Goal: Information Seeking & Learning: Understand process/instructions

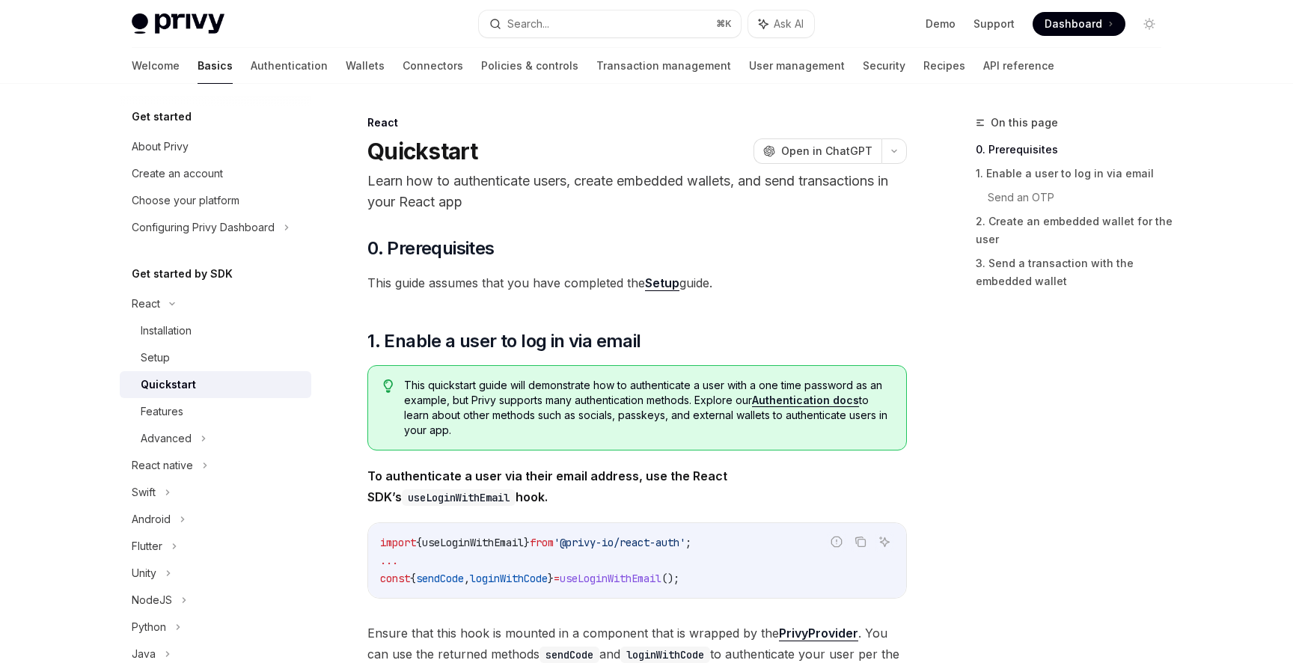
scroll to position [49, 0]
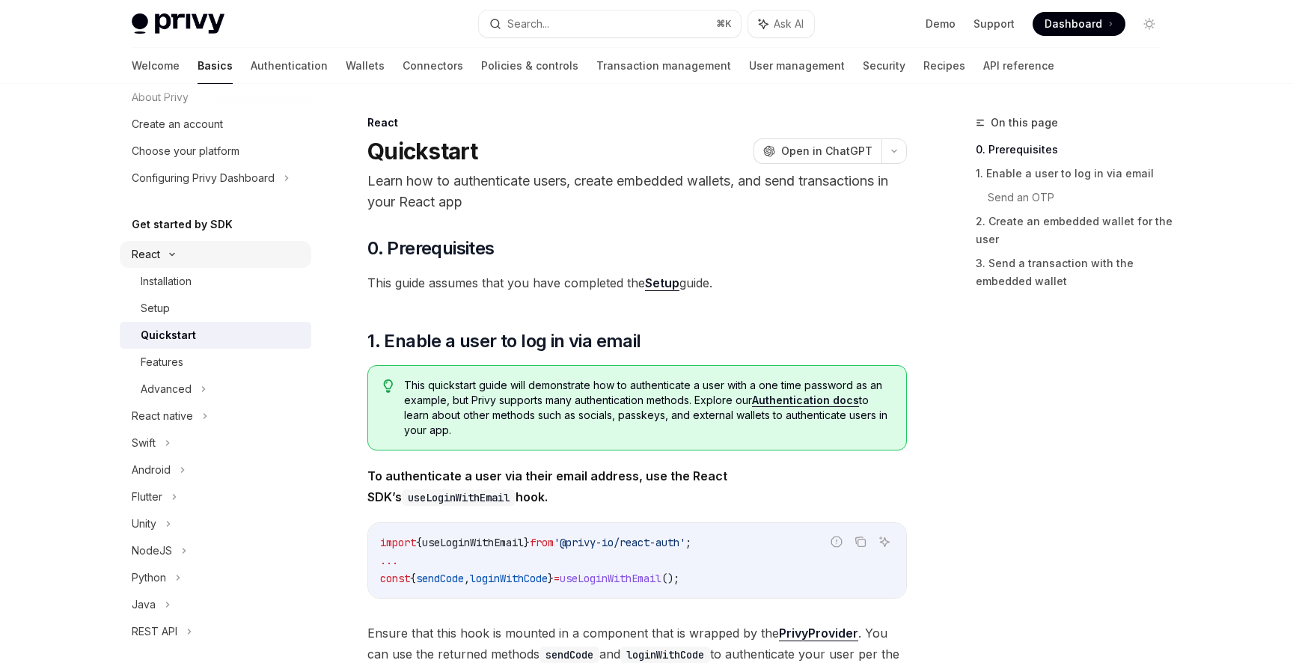
click at [163, 257] on icon at bounding box center [172, 254] width 18 height 6
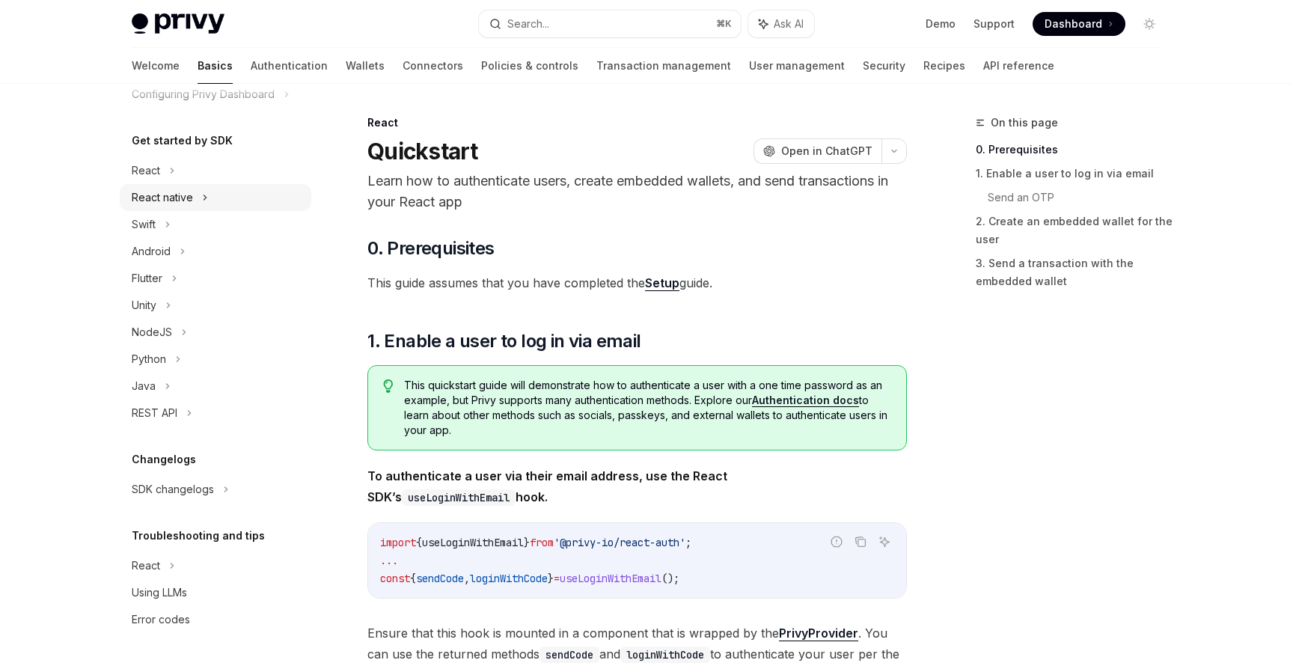
scroll to position [209, 0]
click at [120, 426] on div "REST API" at bounding box center [215, 412] width 191 height 27
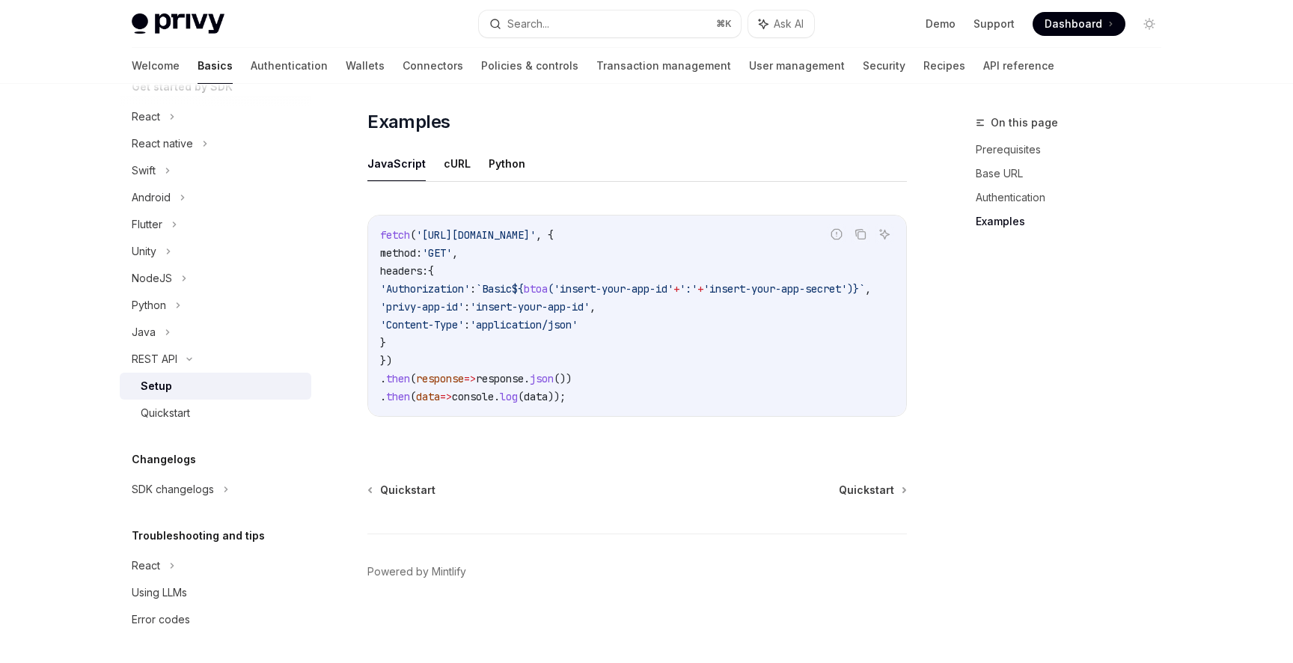
scroll to position [1132, 0]
click at [171, 422] on div "Quickstart" at bounding box center [222, 413] width 162 height 18
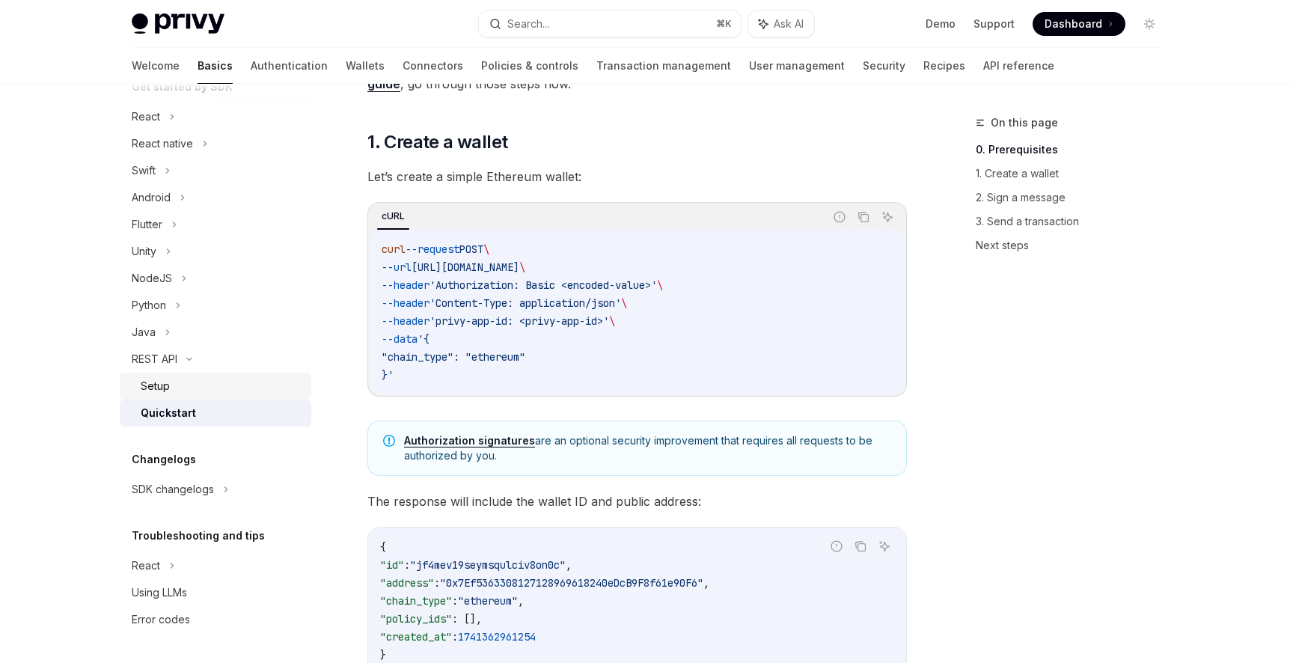
scroll to position [399, 0]
click at [1082, 162] on link "0. Prerequisites" at bounding box center [1073, 150] width 197 height 24
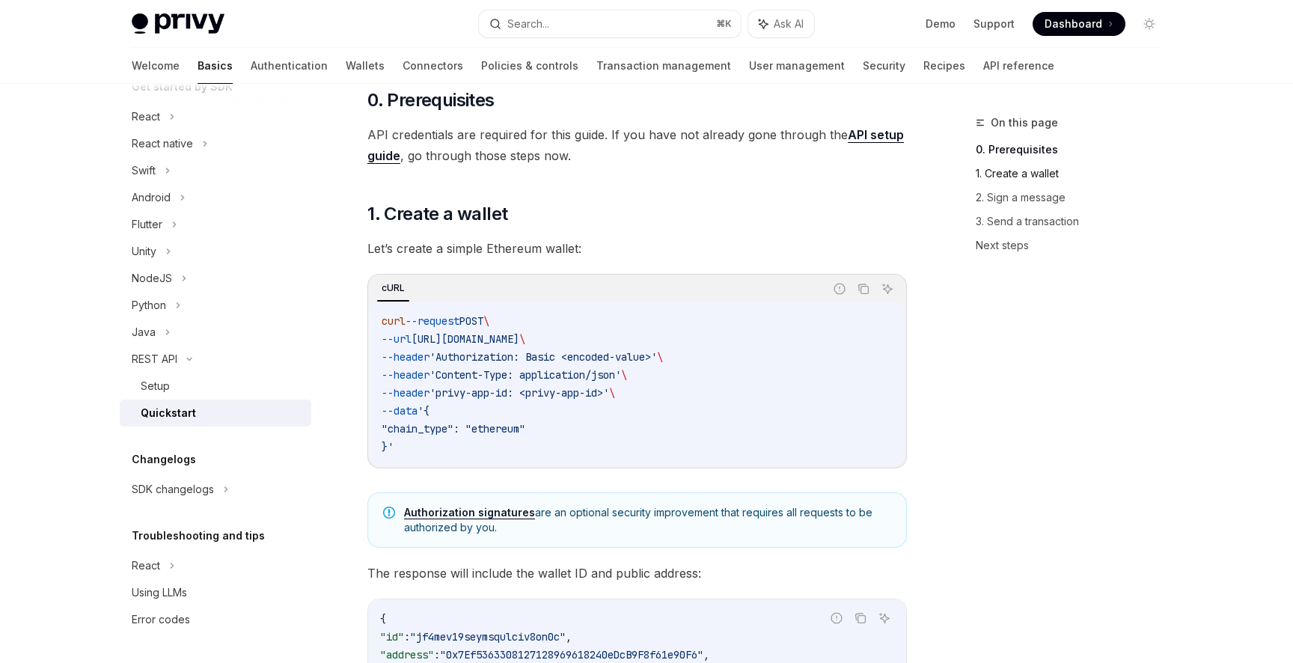
click at [1074, 186] on link "1. Create a wallet" at bounding box center [1073, 174] width 197 height 24
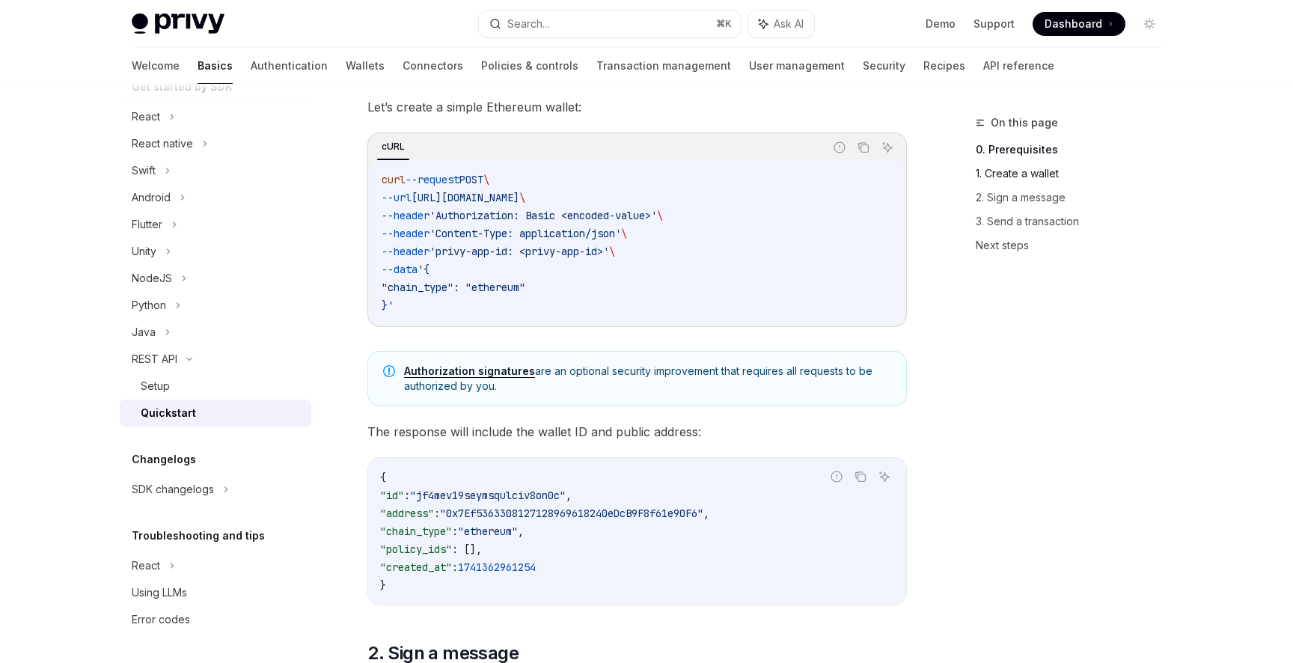
scroll to position [269, 0]
click at [487, 377] on link "Authorization signatures" at bounding box center [469, 370] width 131 height 13
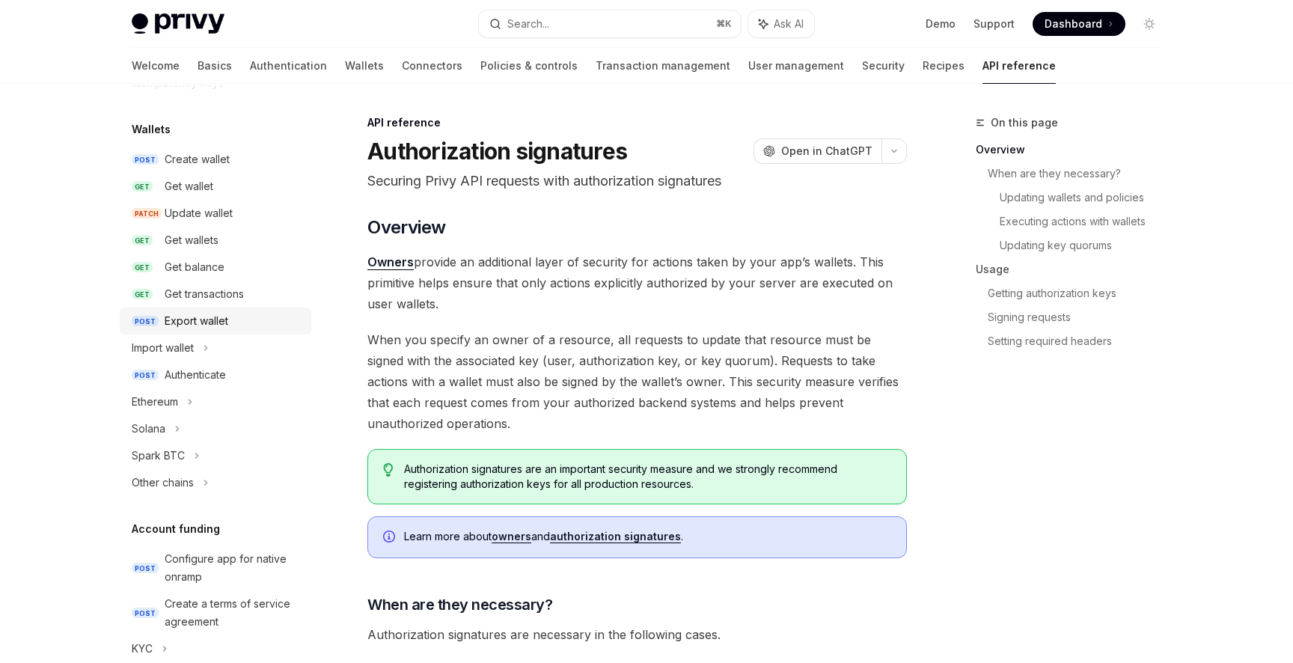
scroll to position [122, 0]
click at [165, 164] on div "Create wallet" at bounding box center [197, 155] width 65 height 18
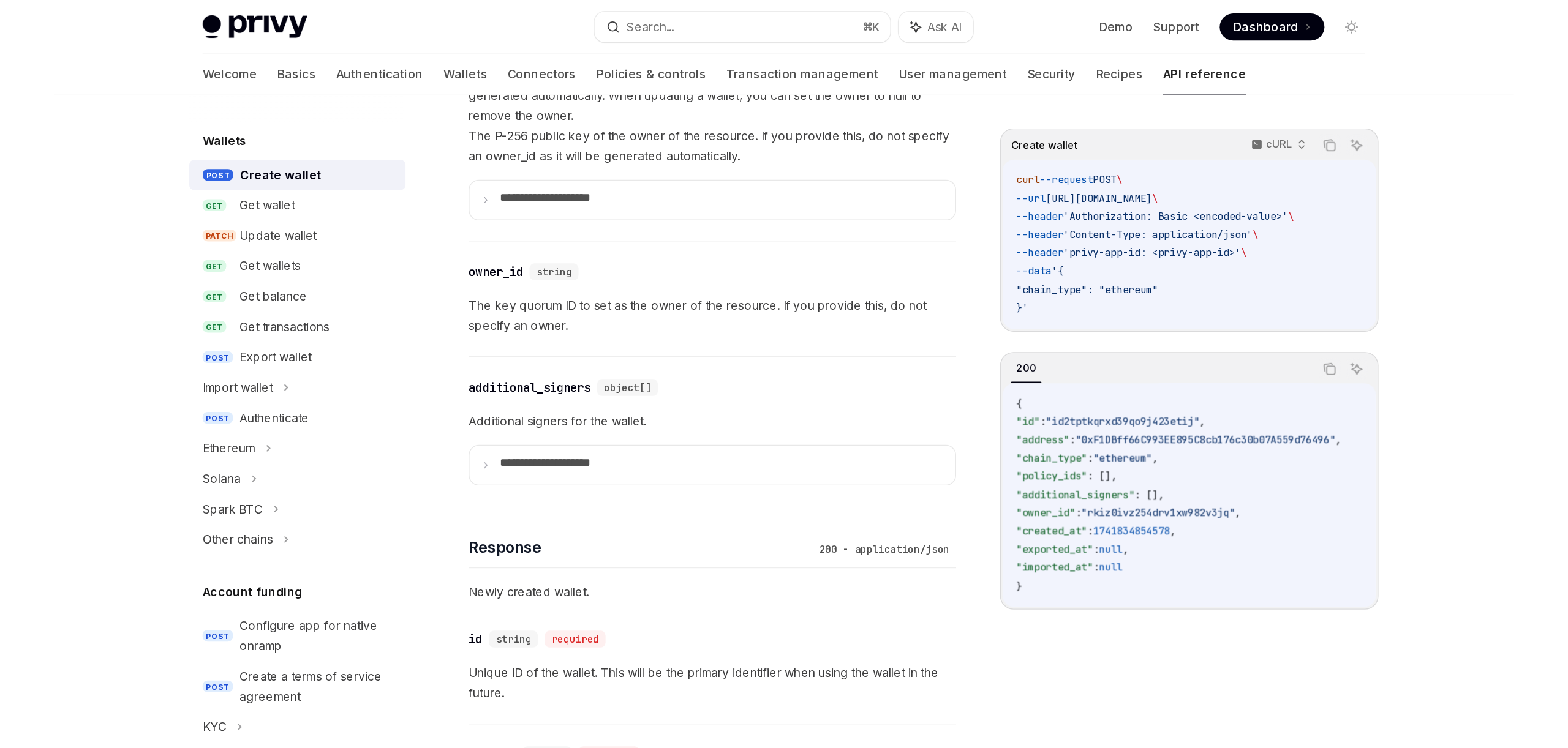
scroll to position [814, 0]
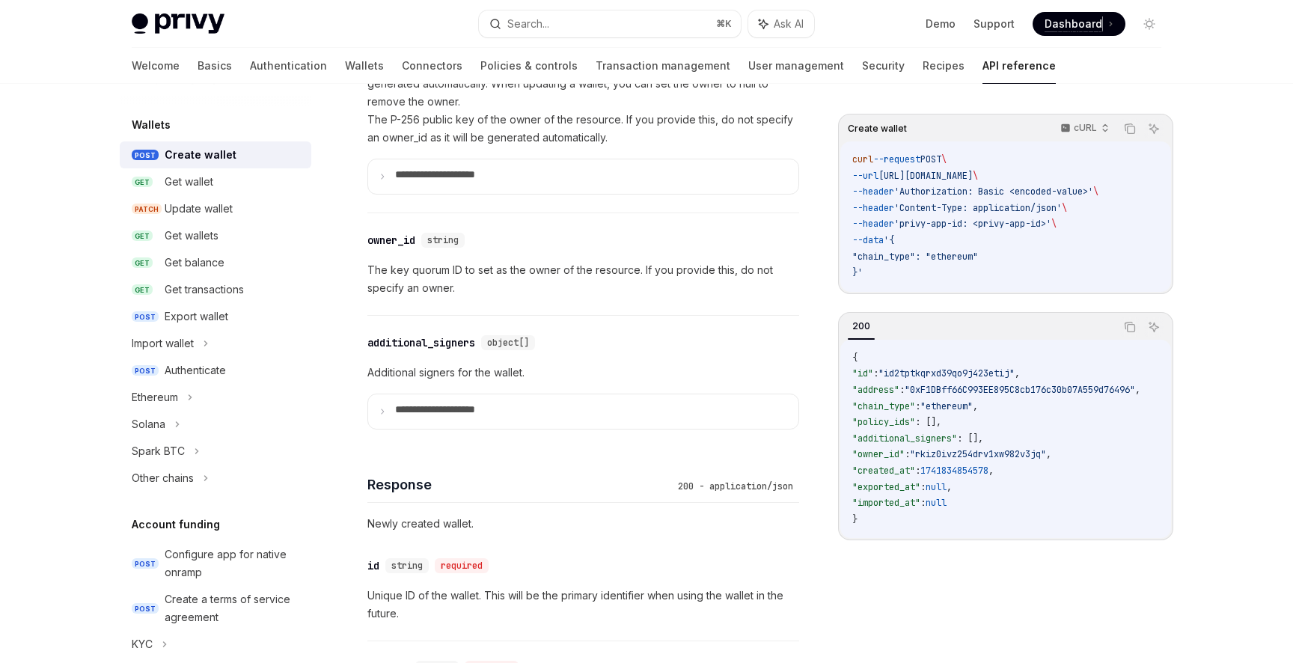
type textarea "*"
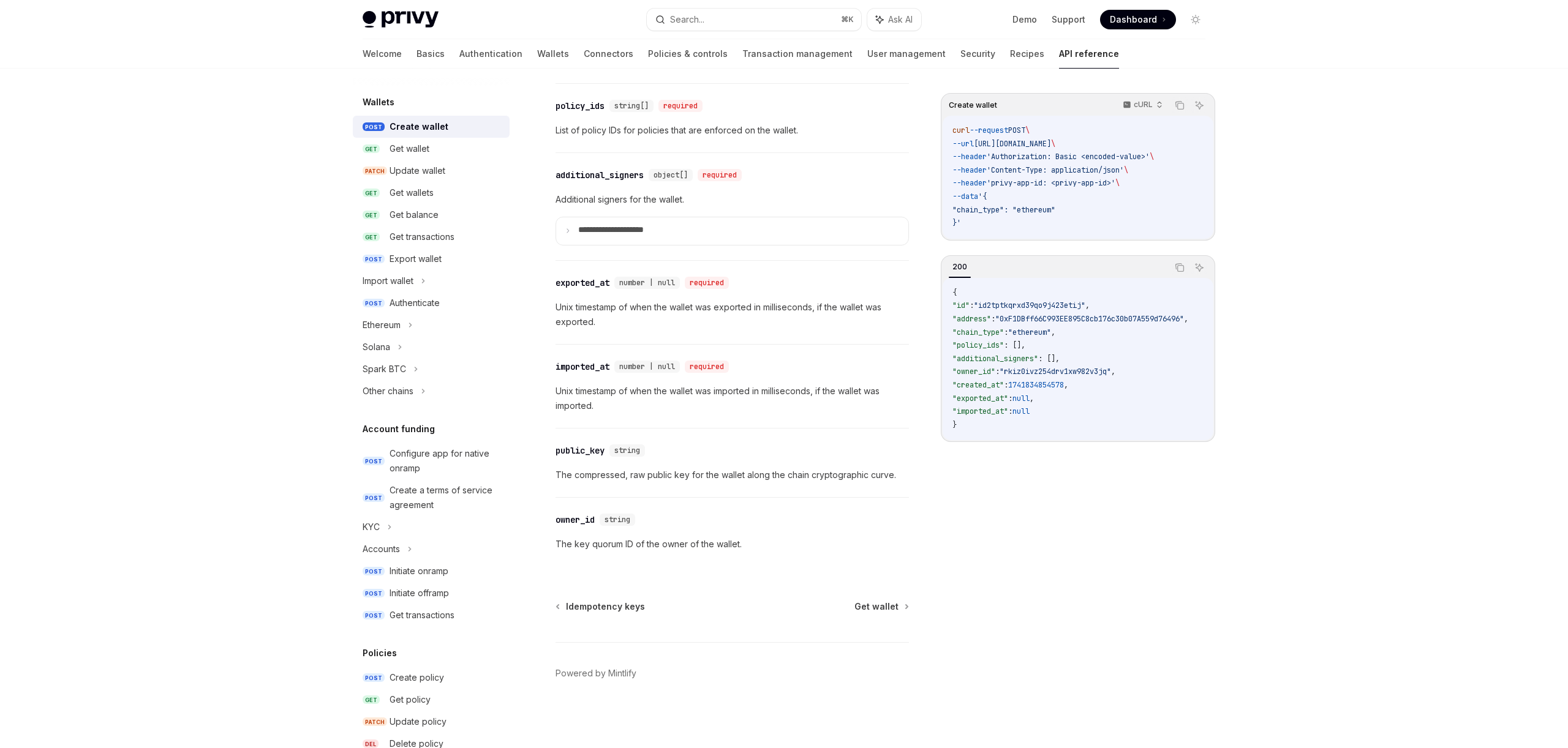
scroll to position [1724, 0]
click at [735, 30] on button "Search... ⌘ K" at bounding box center [754, 19] width 215 height 22
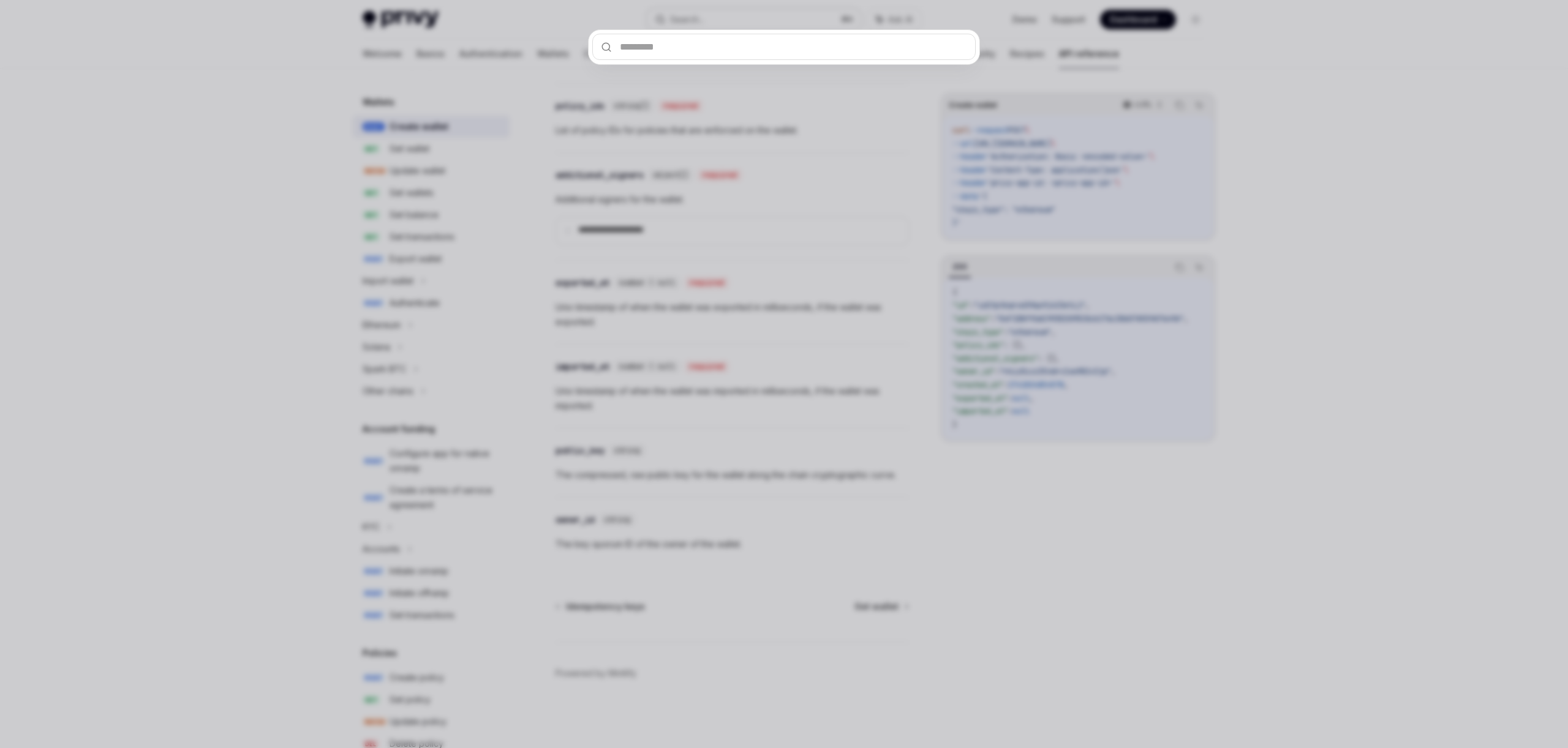
type input "**********"
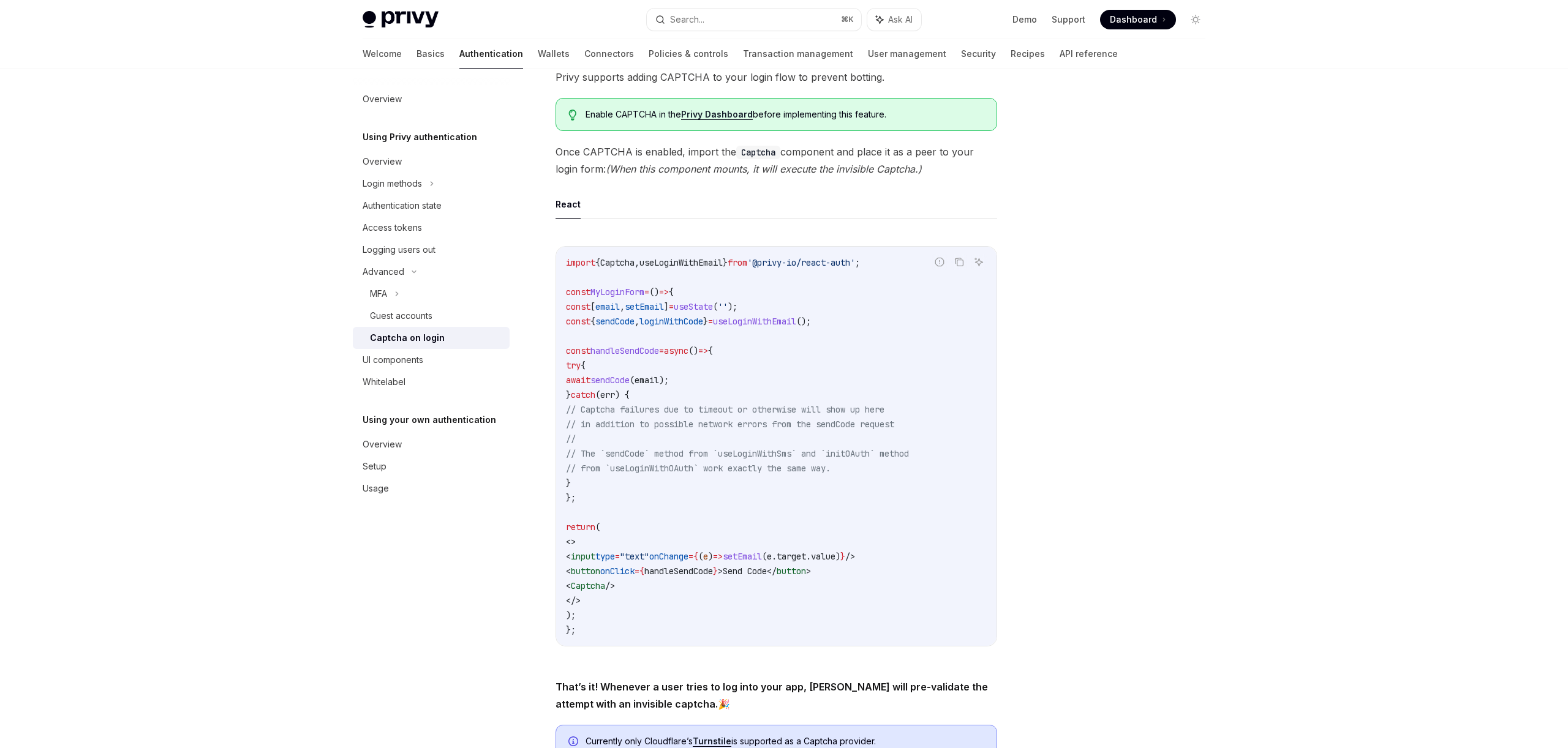
click at [1058, 451] on div at bounding box center [1122, 421] width 186 height 655
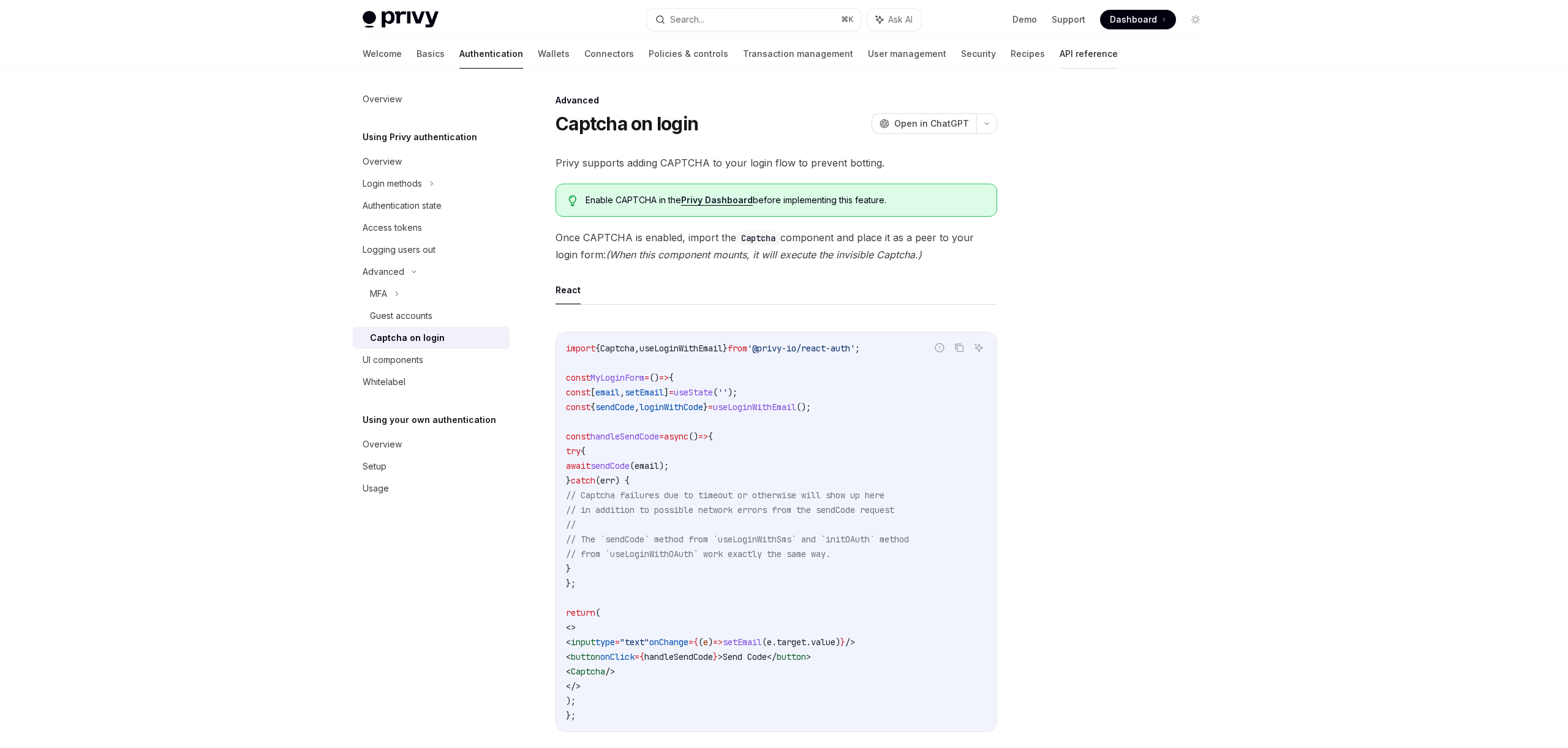
click at [1058, 69] on link "API reference" at bounding box center [1088, 54] width 58 height 29
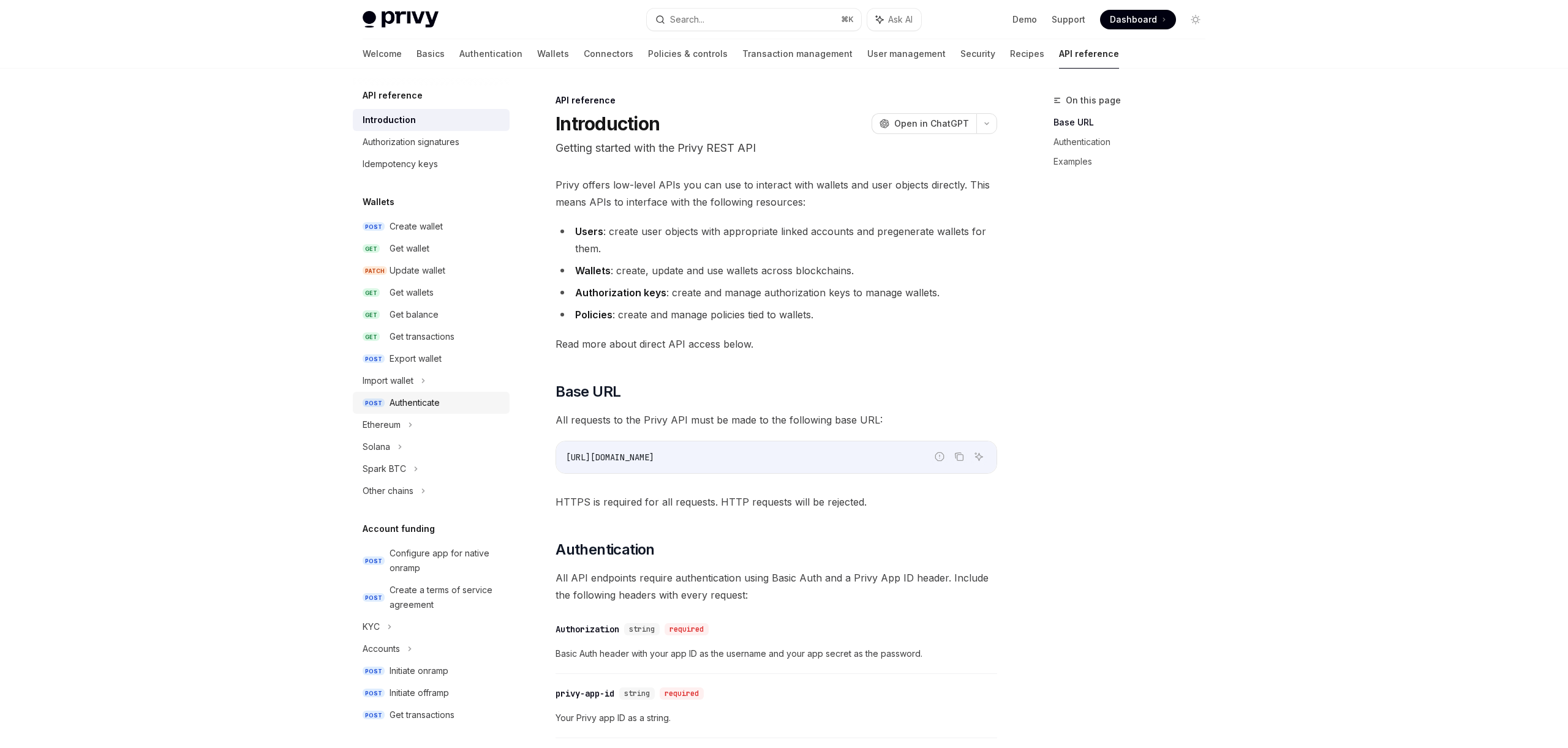
click at [390, 410] on div "Authenticate" at bounding box center [414, 403] width 50 height 15
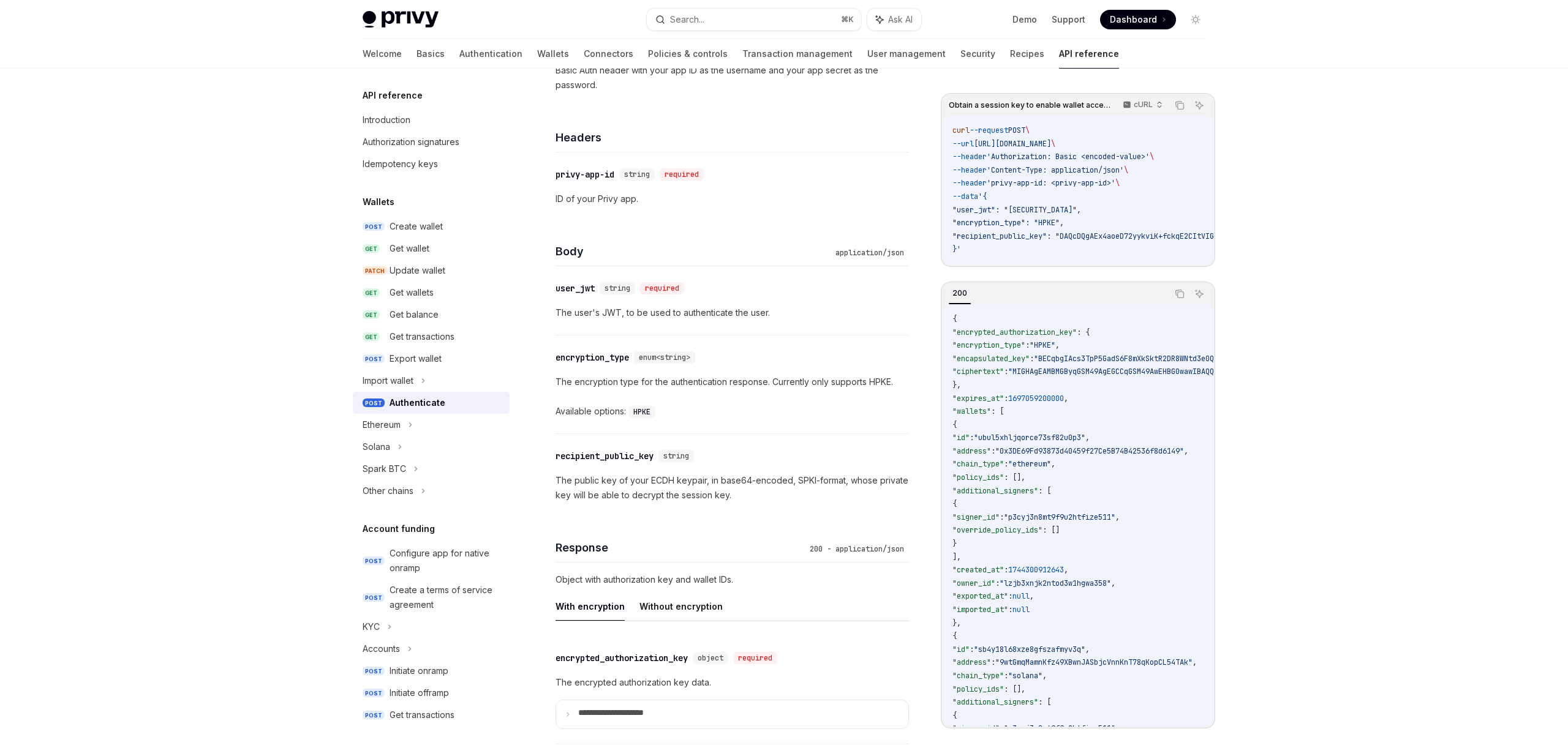
scroll to position [888, 0]
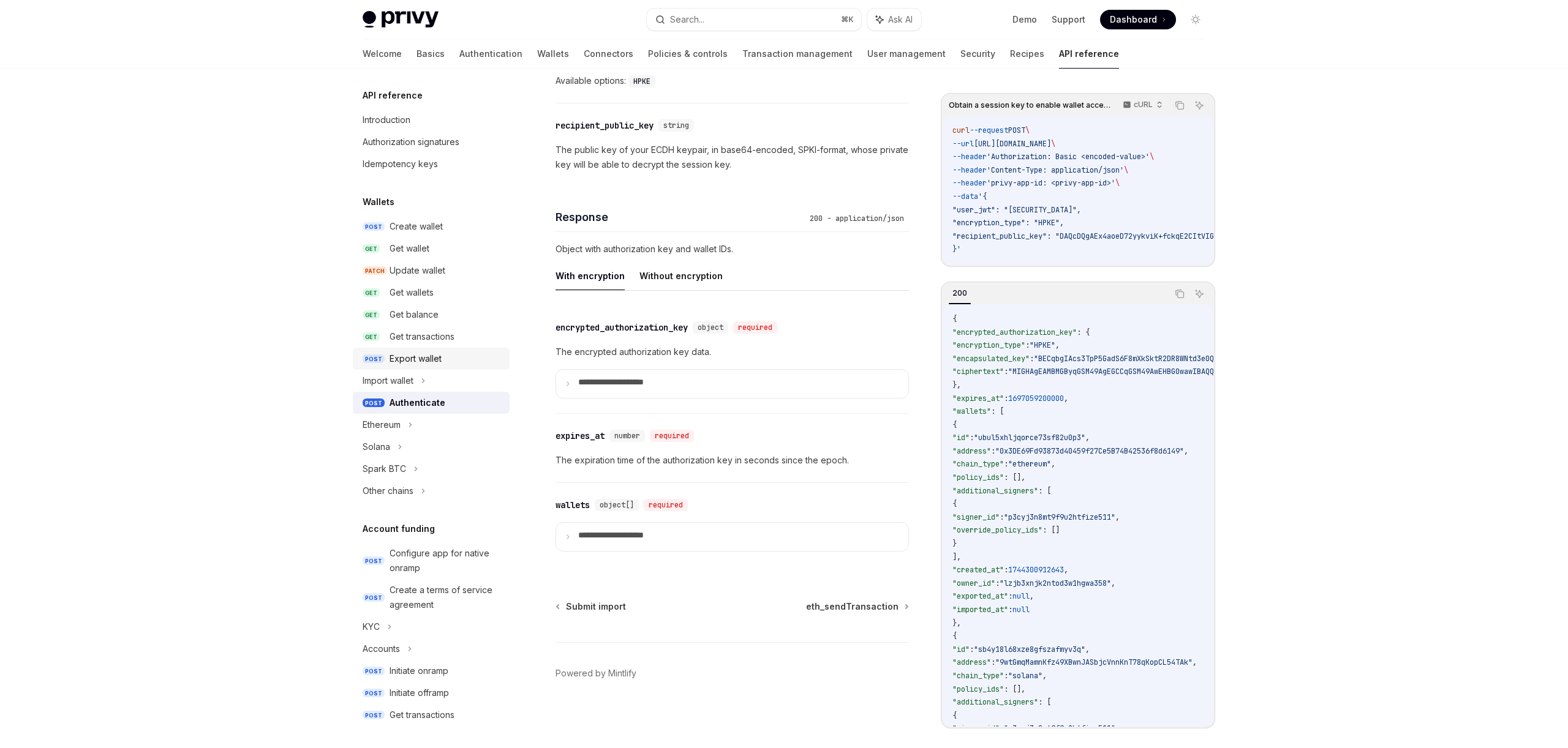
click at [390, 366] on div "Export wallet" at bounding box center [446, 358] width 113 height 15
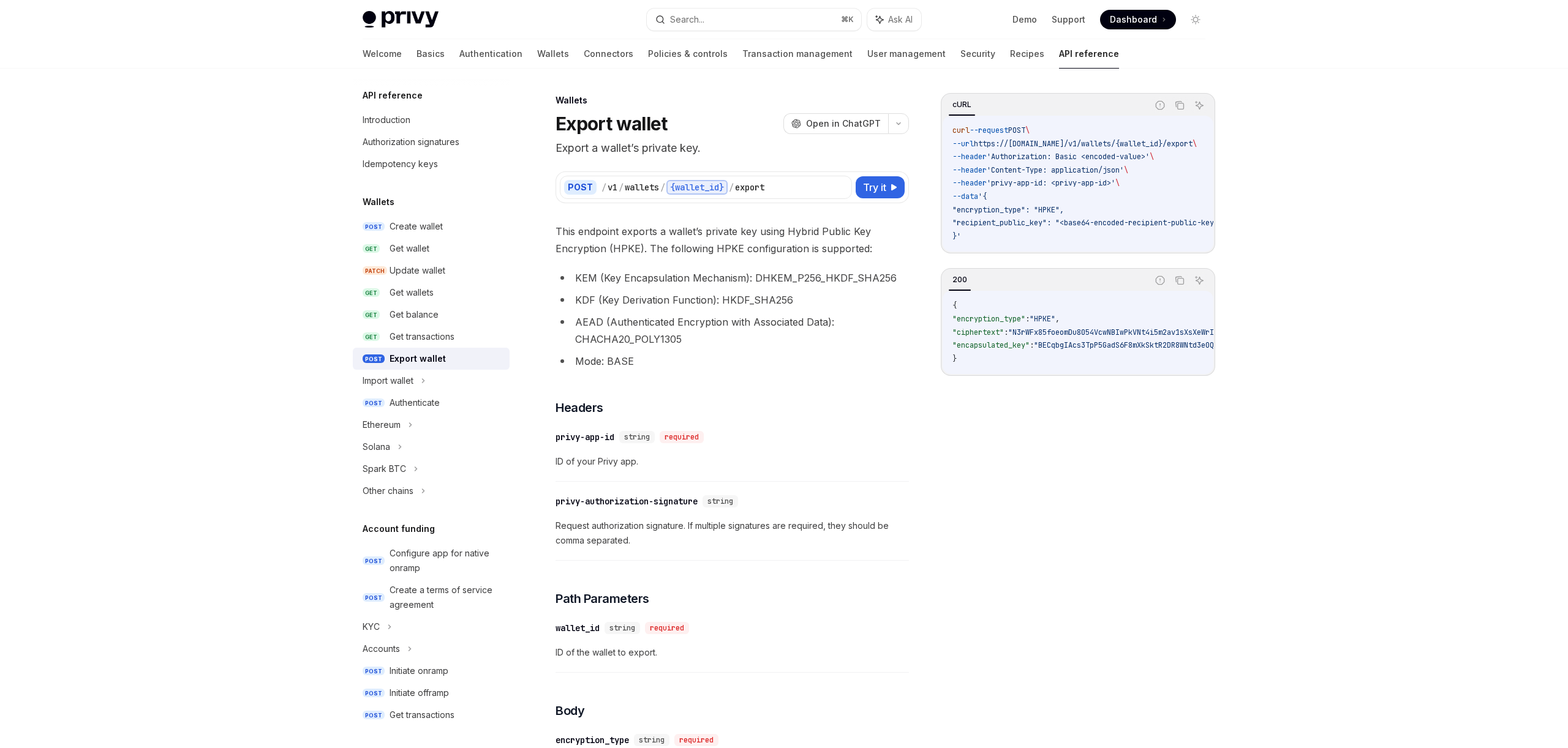
click at [790, 348] on li "AEAD (Authenticated Encryption with Associated Data): CHACHA20_POLY1305" at bounding box center [732, 331] width 354 height 34
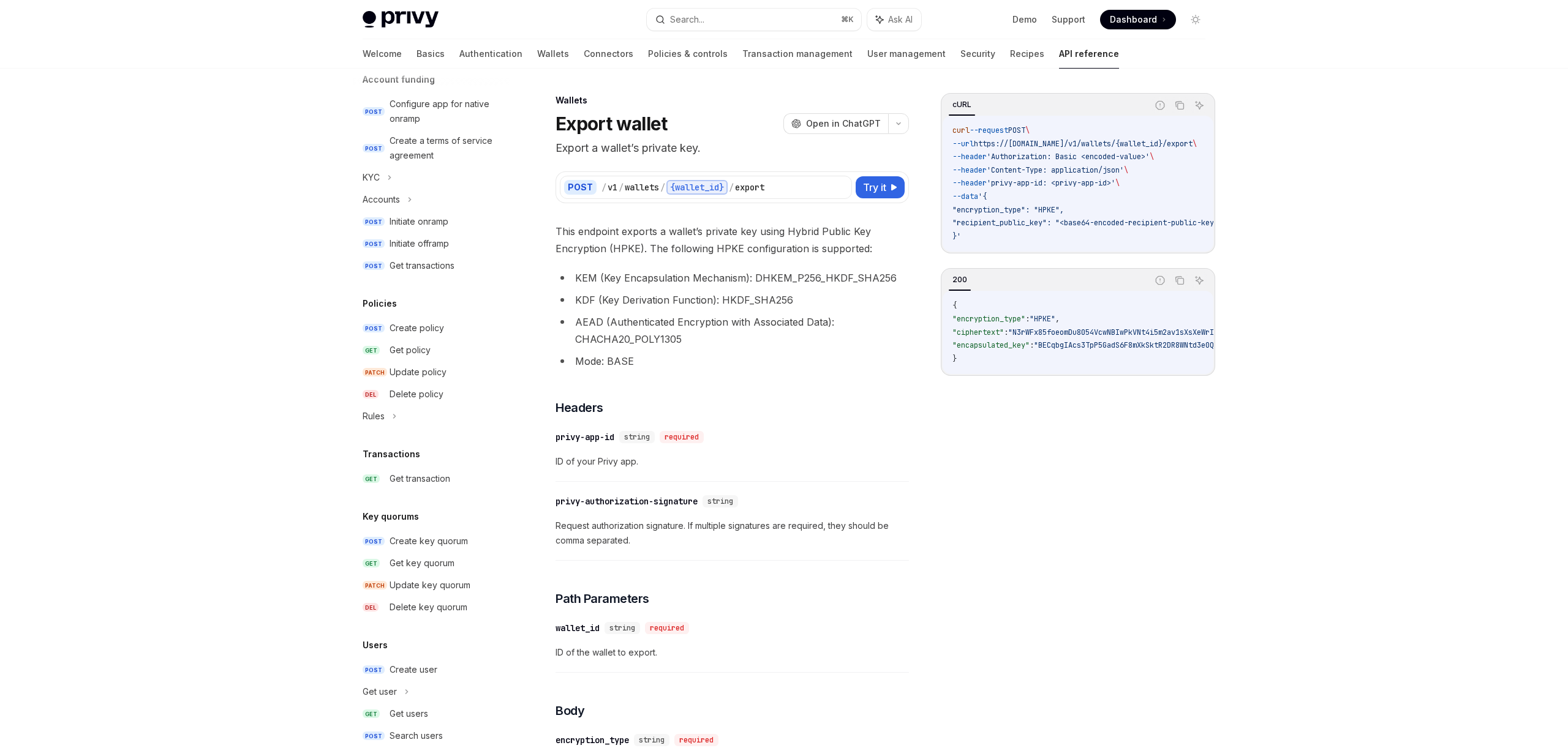
scroll to position [499, 0]
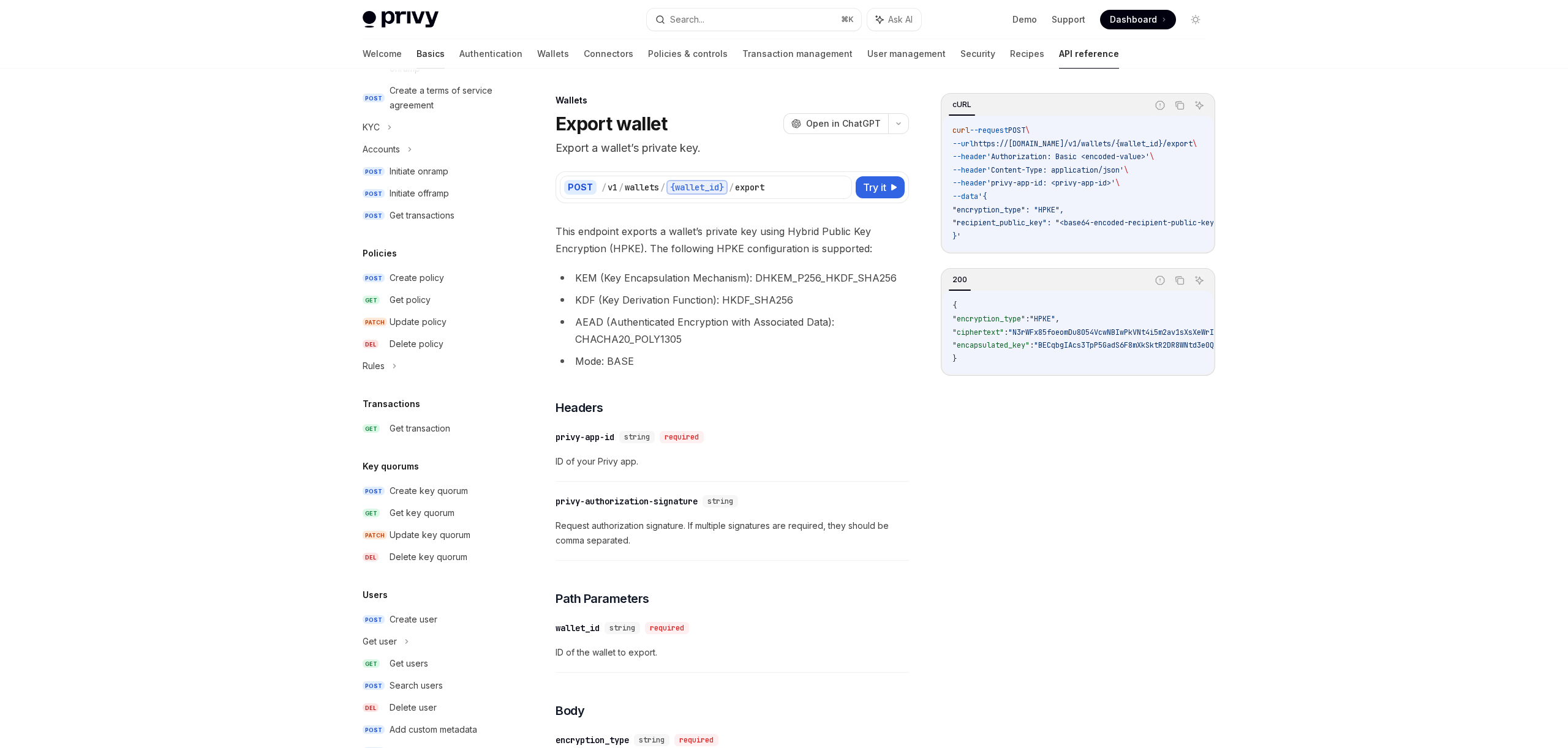
click at [417, 69] on link "Basics" at bounding box center [431, 54] width 28 height 29
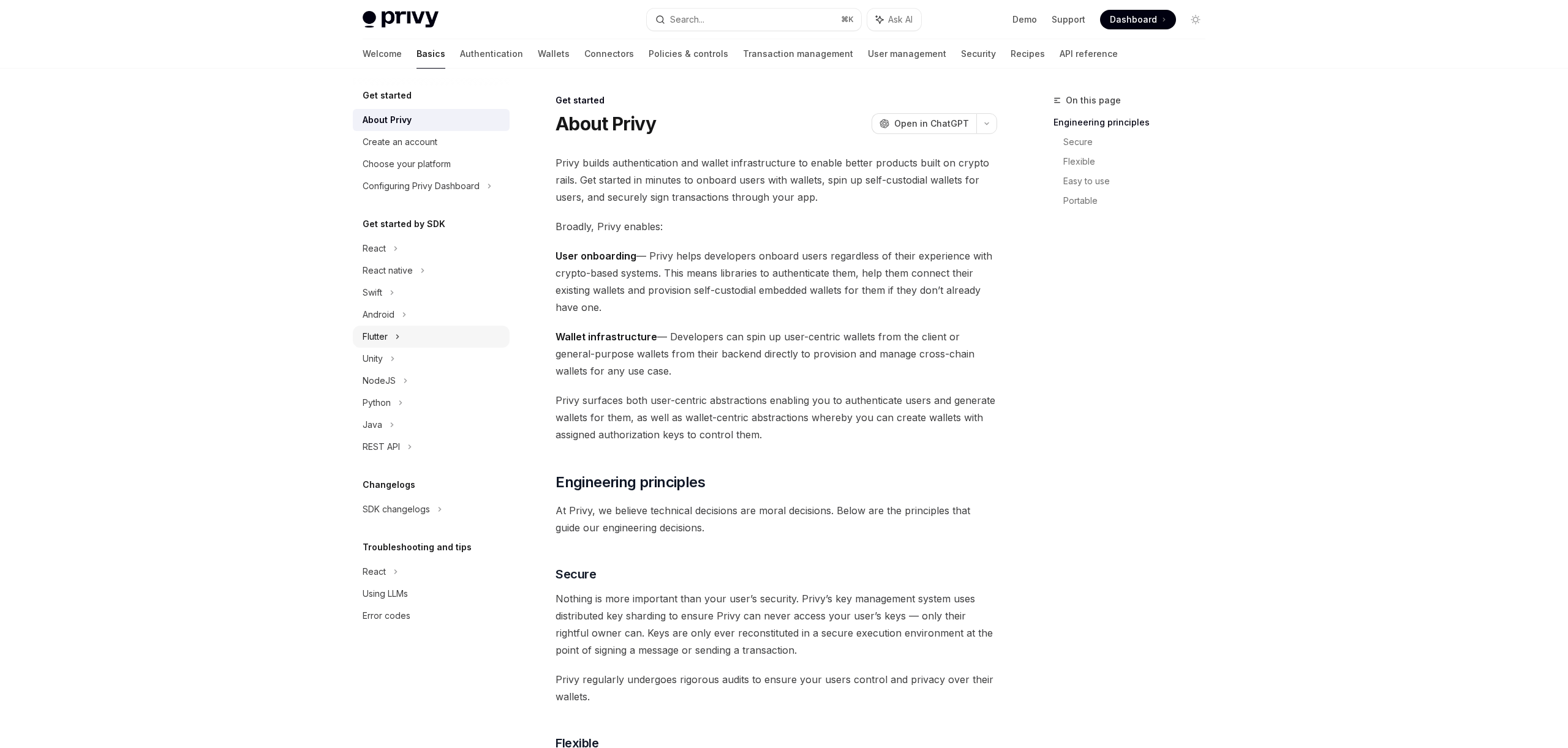
scroll to position [40, 0]
click at [353, 436] on div "Java" at bounding box center [431, 425] width 156 height 22
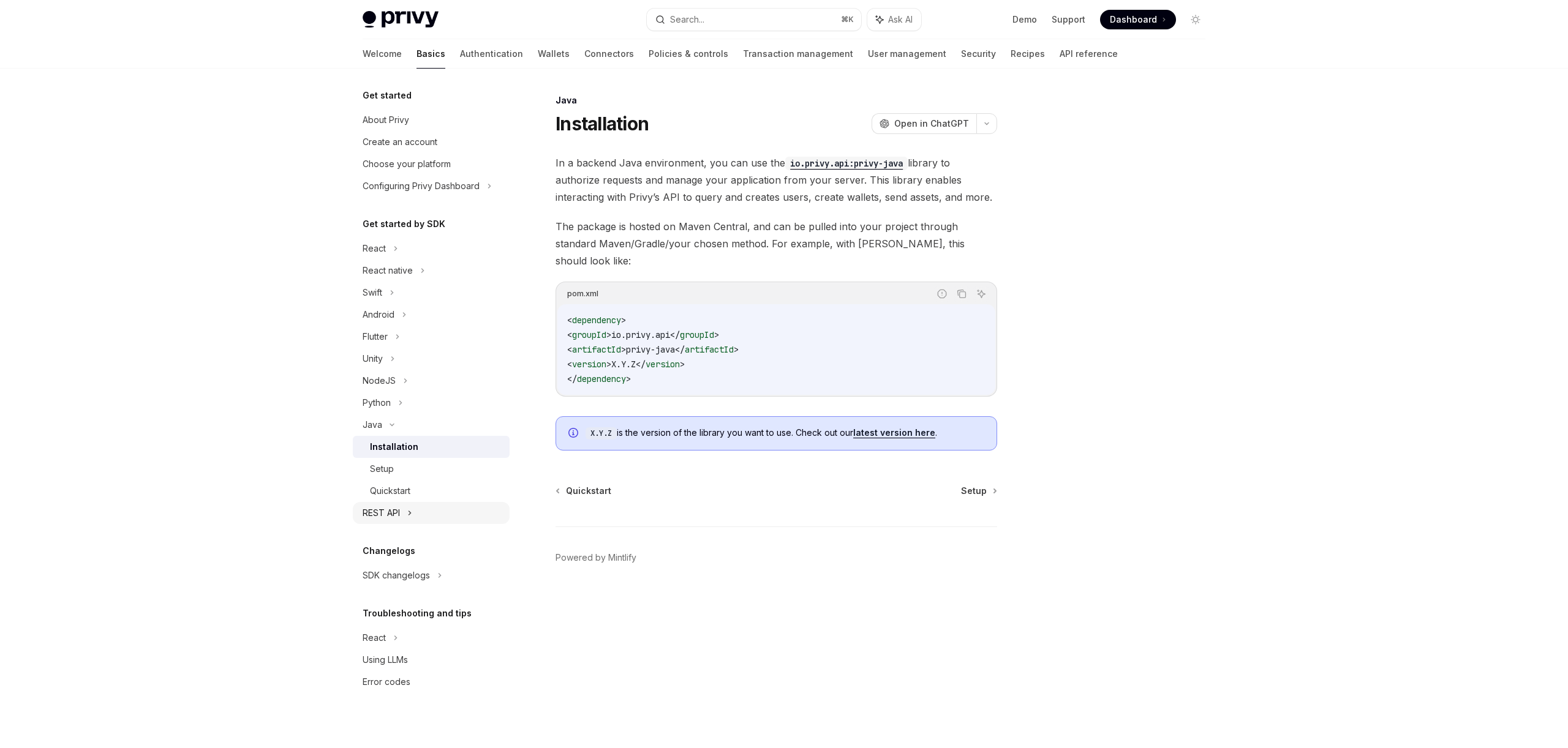
click at [353, 524] on div "REST API" at bounding box center [431, 512] width 156 height 22
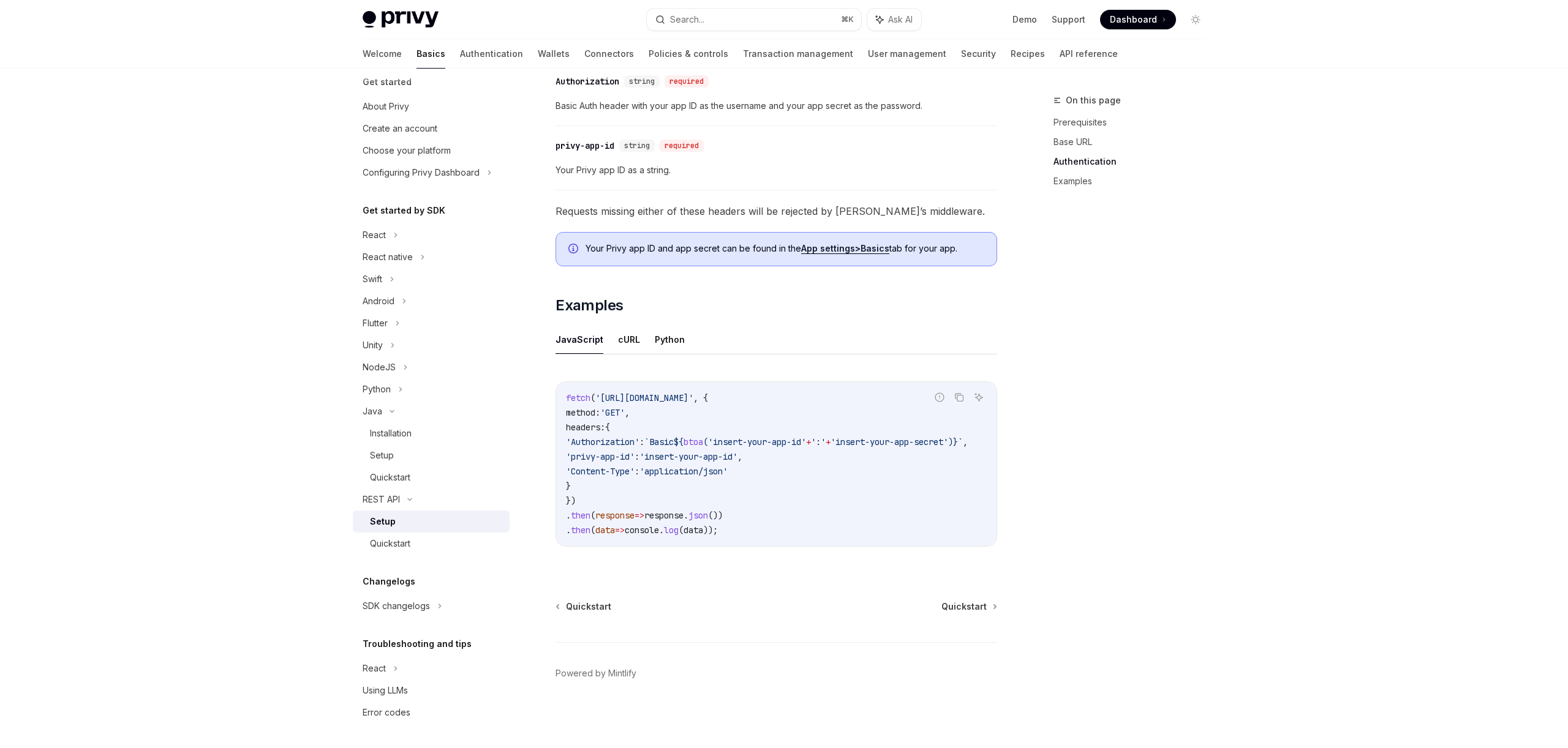
scroll to position [706, 0]
click at [370, 542] on div "Quickstart" at bounding box center [436, 543] width 133 height 15
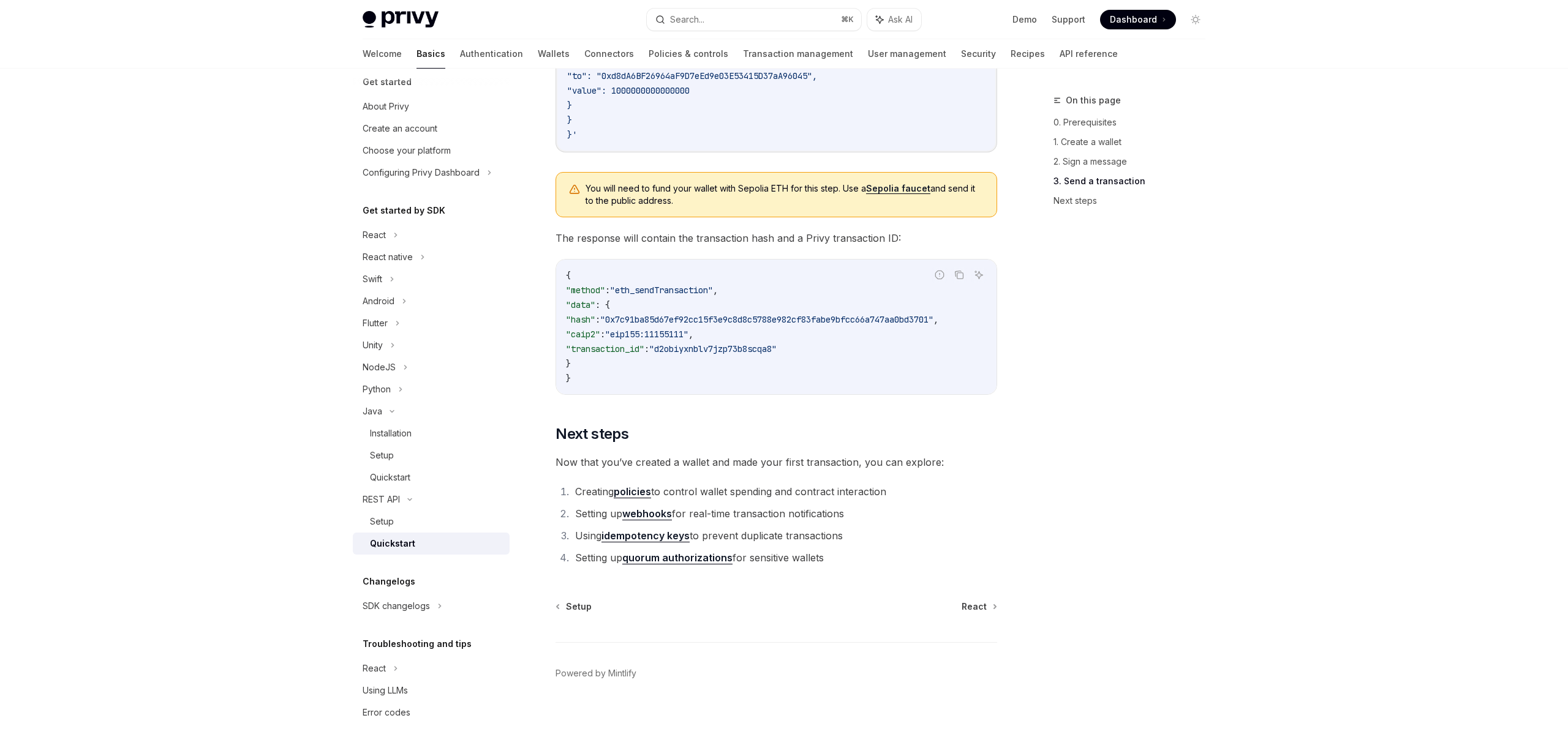
scroll to position [1949, 0]
click at [395, 183] on div "Configuring Privy Dashboard" at bounding box center [431, 172] width 156 height 22
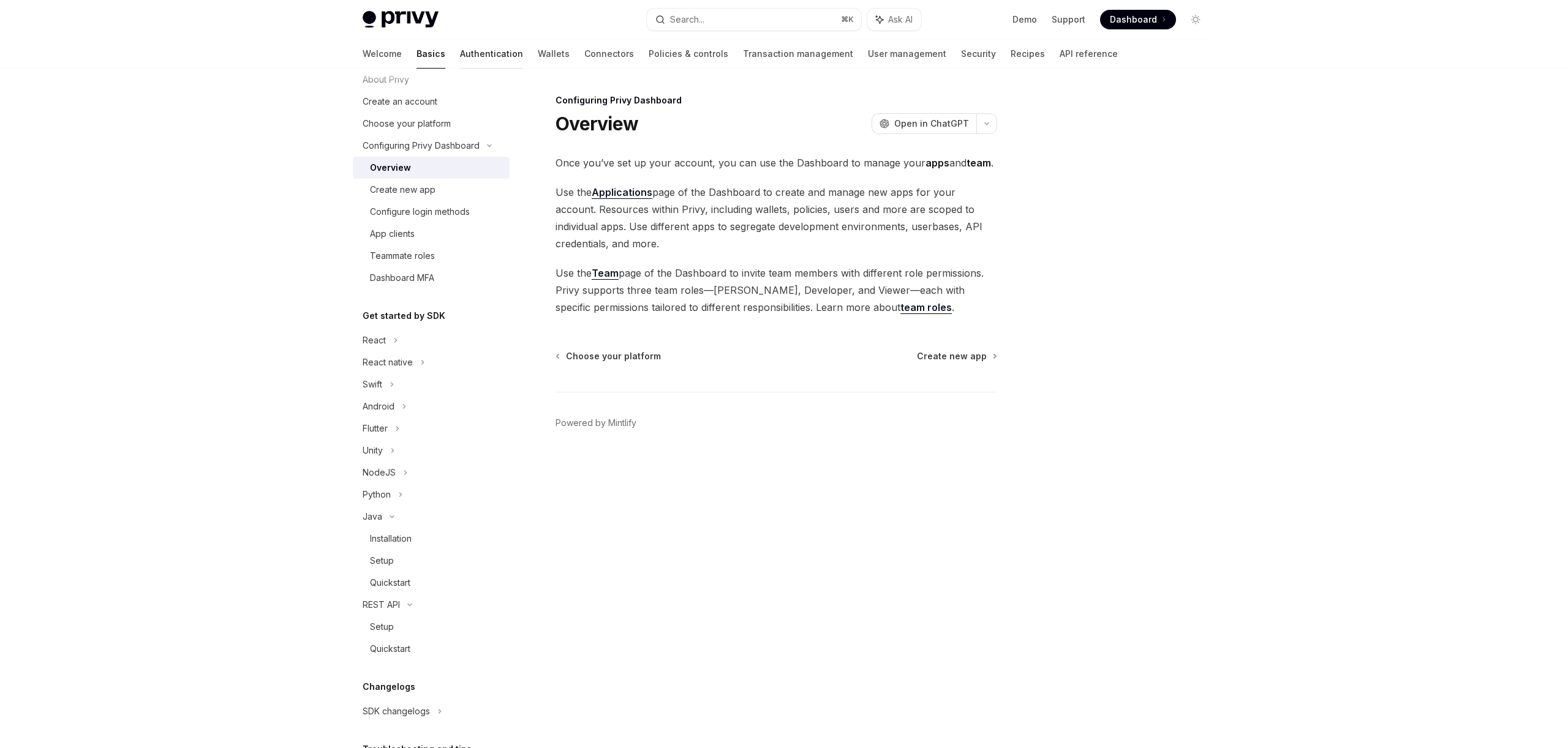
click at [460, 62] on link "Authentication" at bounding box center [491, 54] width 63 height 29
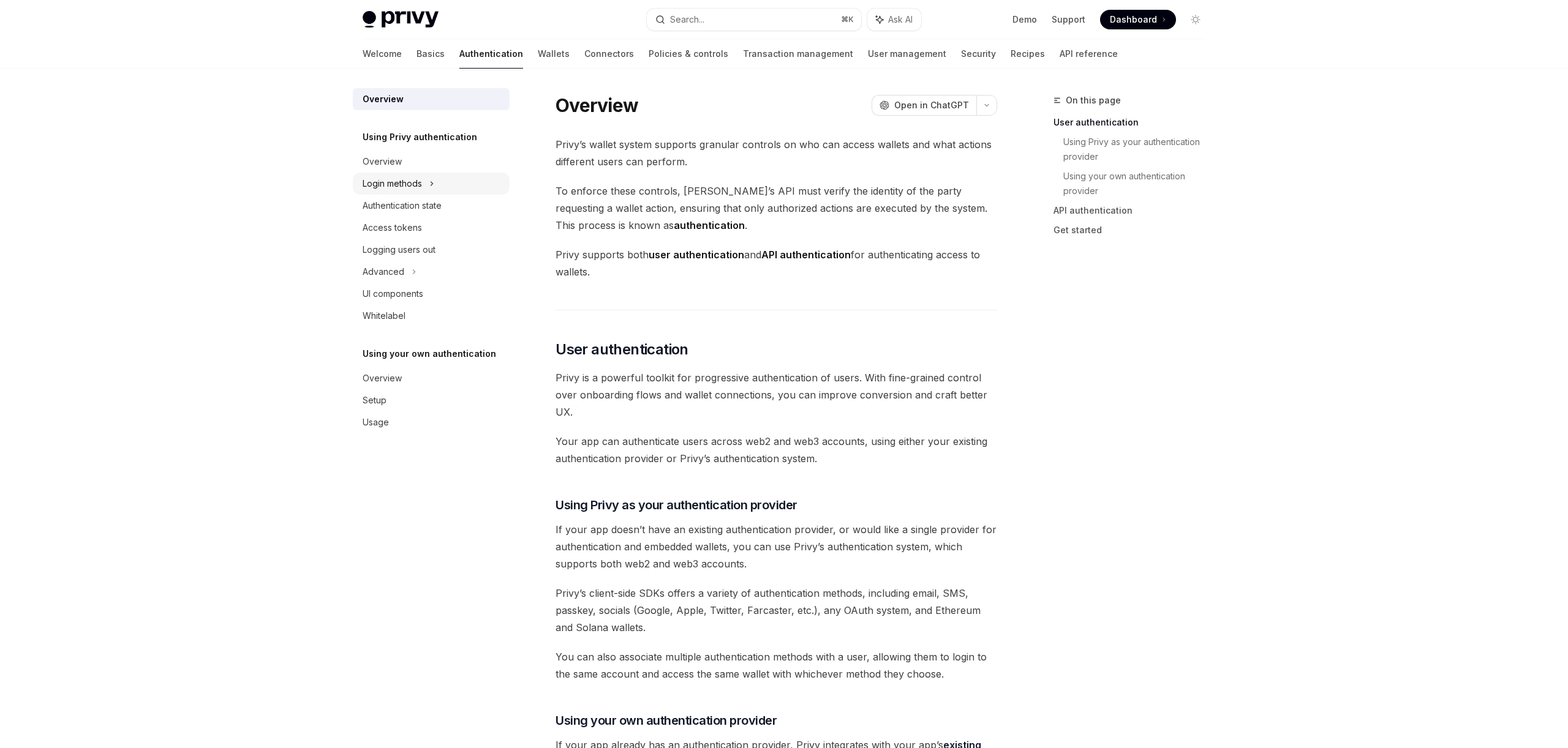
click at [400, 195] on div "Login methods" at bounding box center [431, 183] width 156 height 22
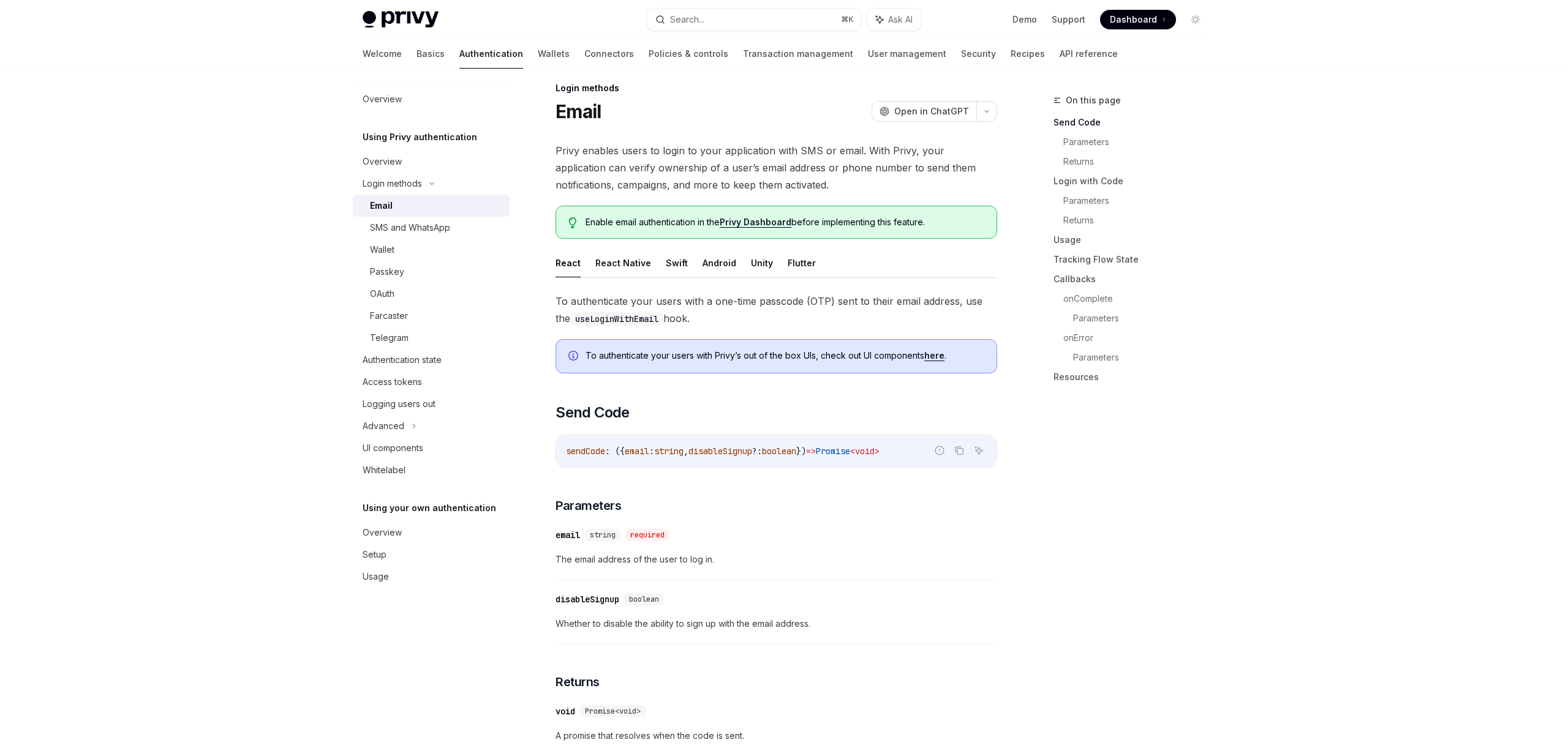
scroll to position [13, 0]
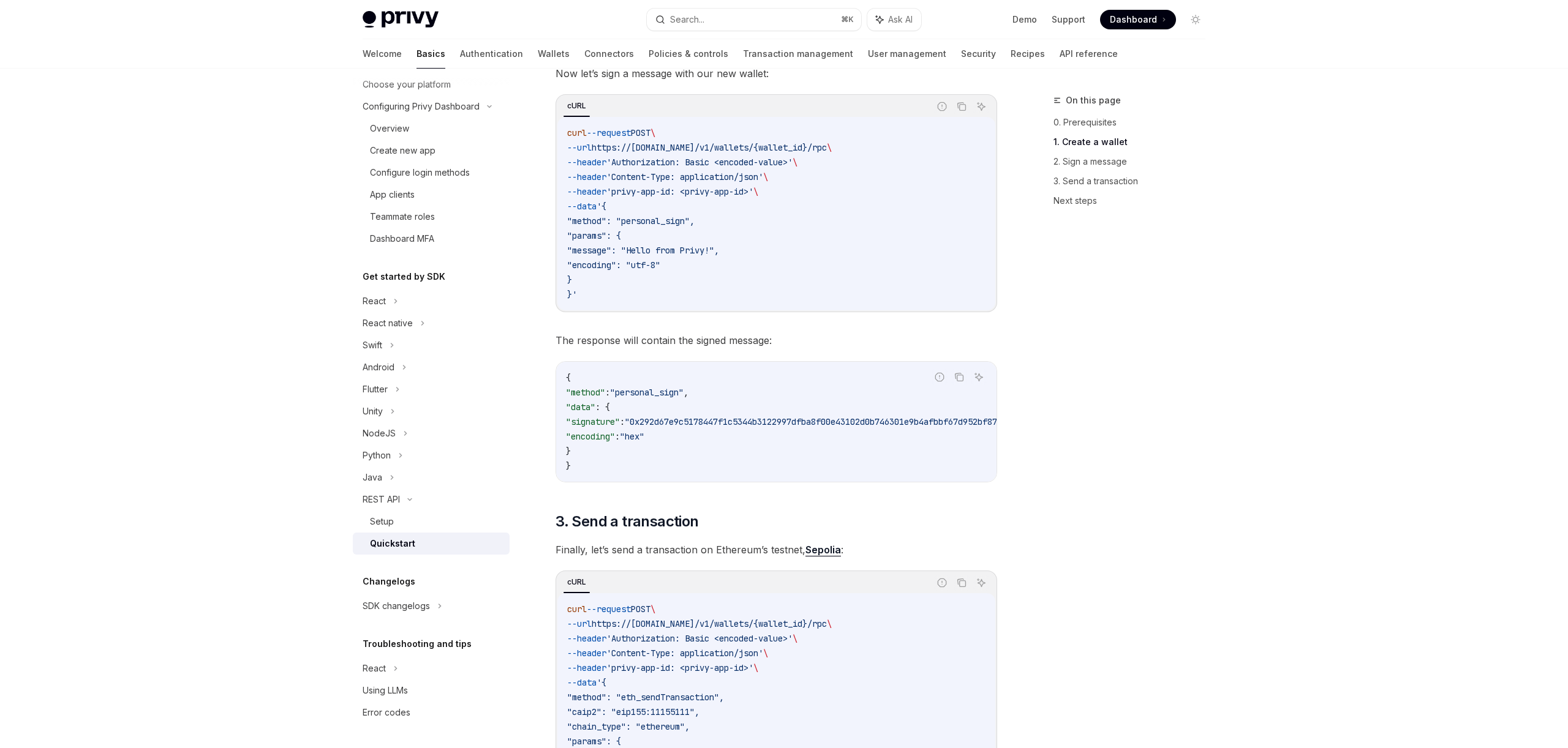
scroll to position [710, 0]
drag, startPoint x: 726, startPoint y: 378, endPoint x: 820, endPoint y: 378, distance: 94.0
click at [793, 167] on span "'Authorization: Basic <encoded-value>'" at bounding box center [699, 161] width 186 height 11
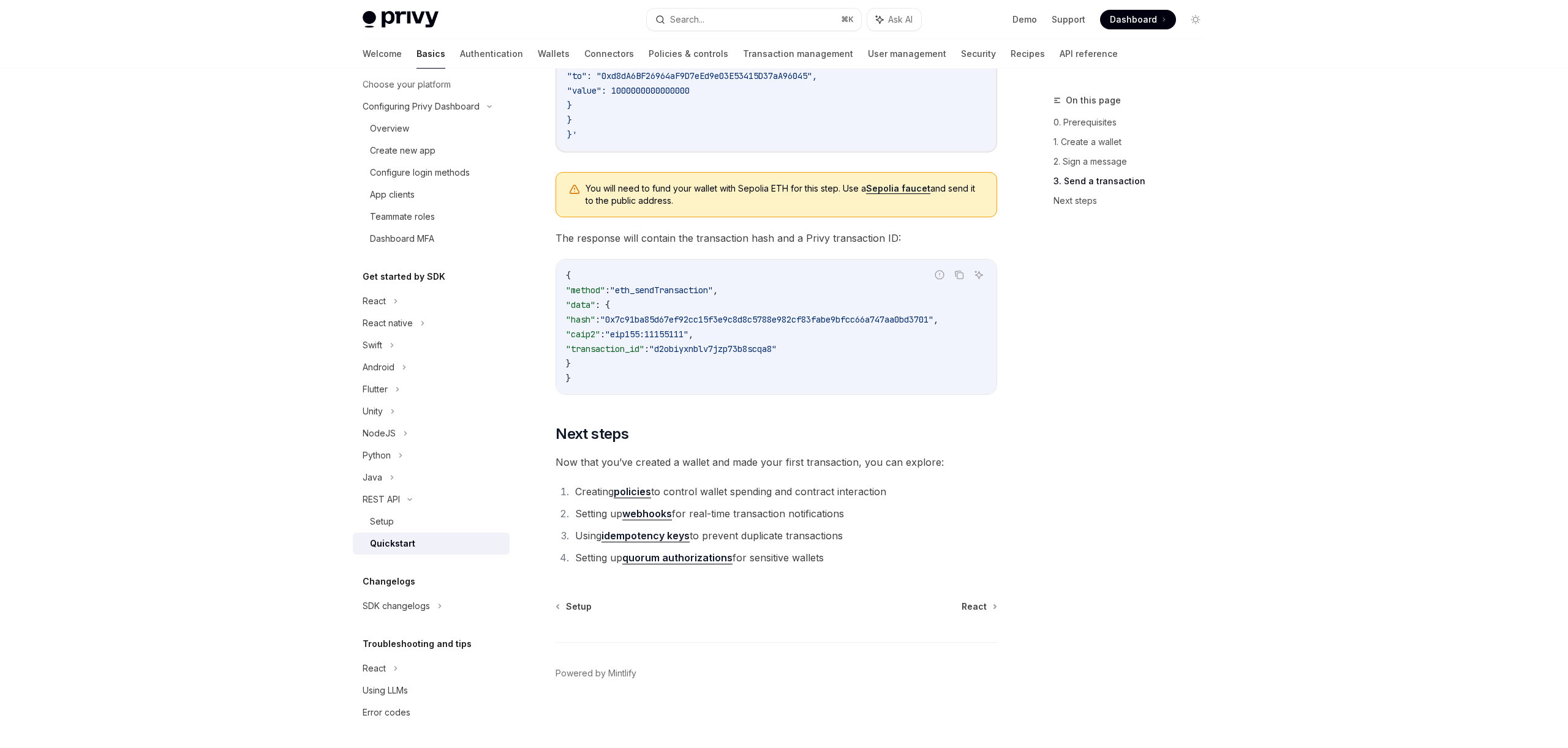
scroll to position [1402, 0]
click at [353, 422] on div "NodeJS" at bounding box center [431, 433] width 156 height 22
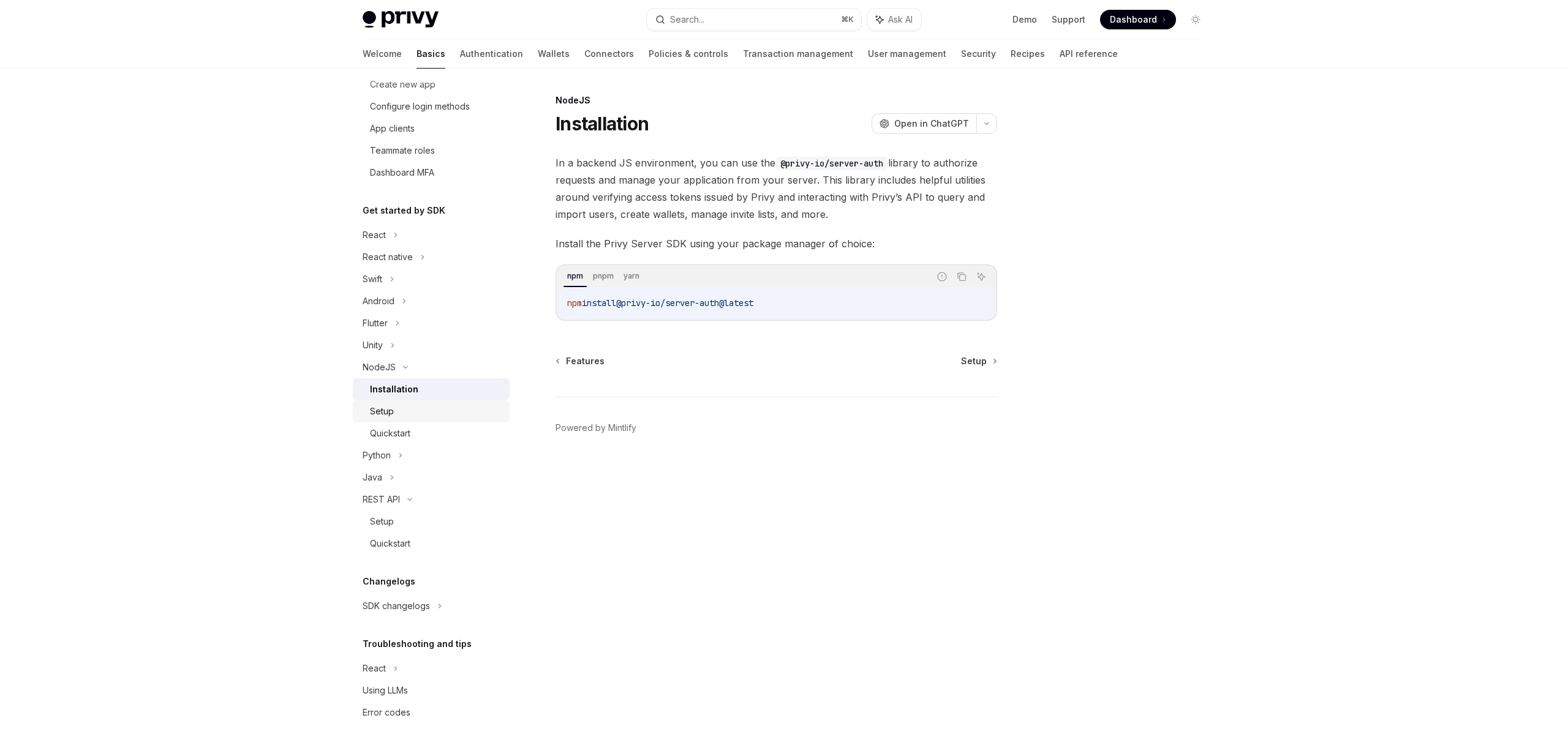
click at [370, 409] on div "Setup" at bounding box center [436, 412] width 133 height 15
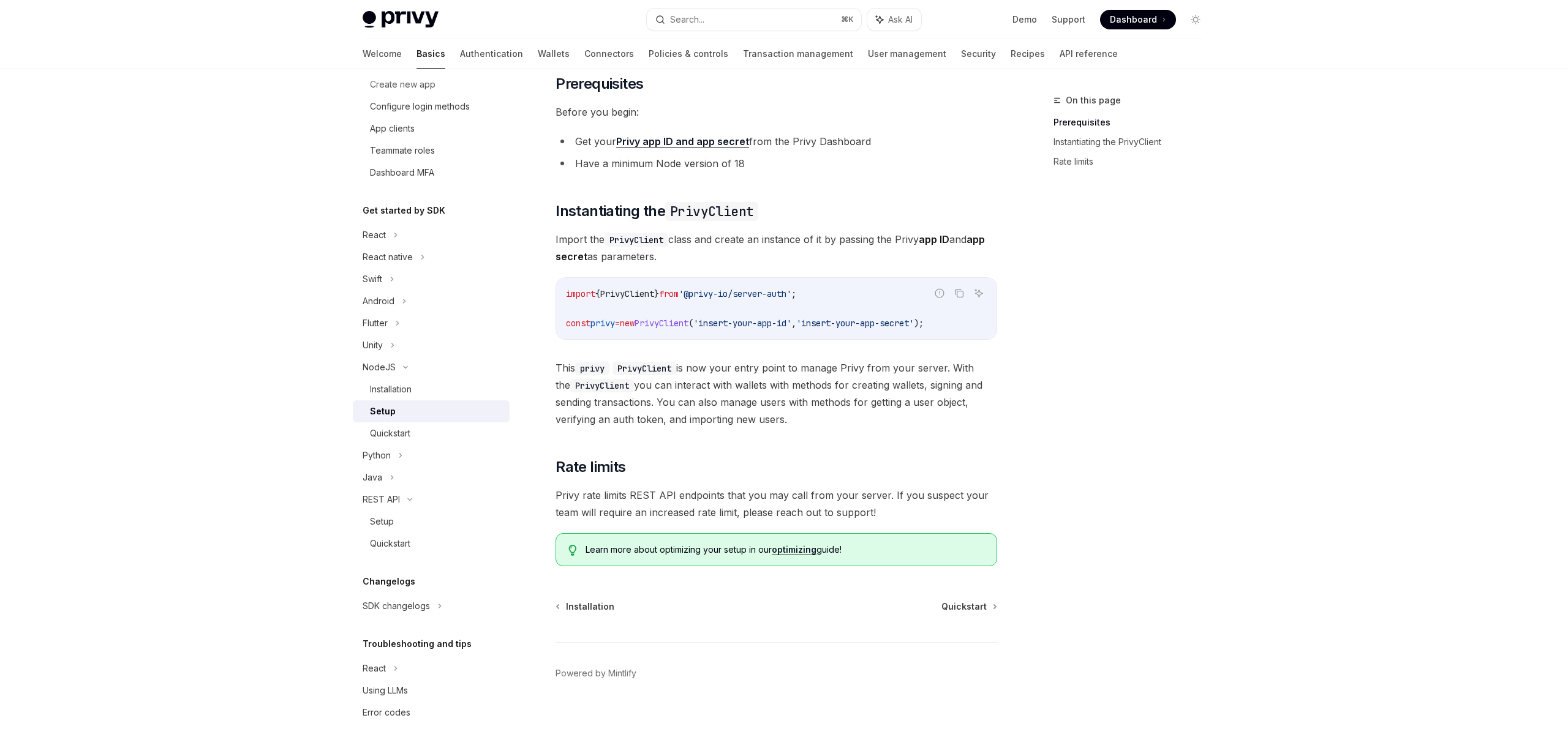
scroll to position [248, 0]
click at [370, 437] on div "Quickstart" at bounding box center [390, 434] width 40 height 15
type textarea "*"
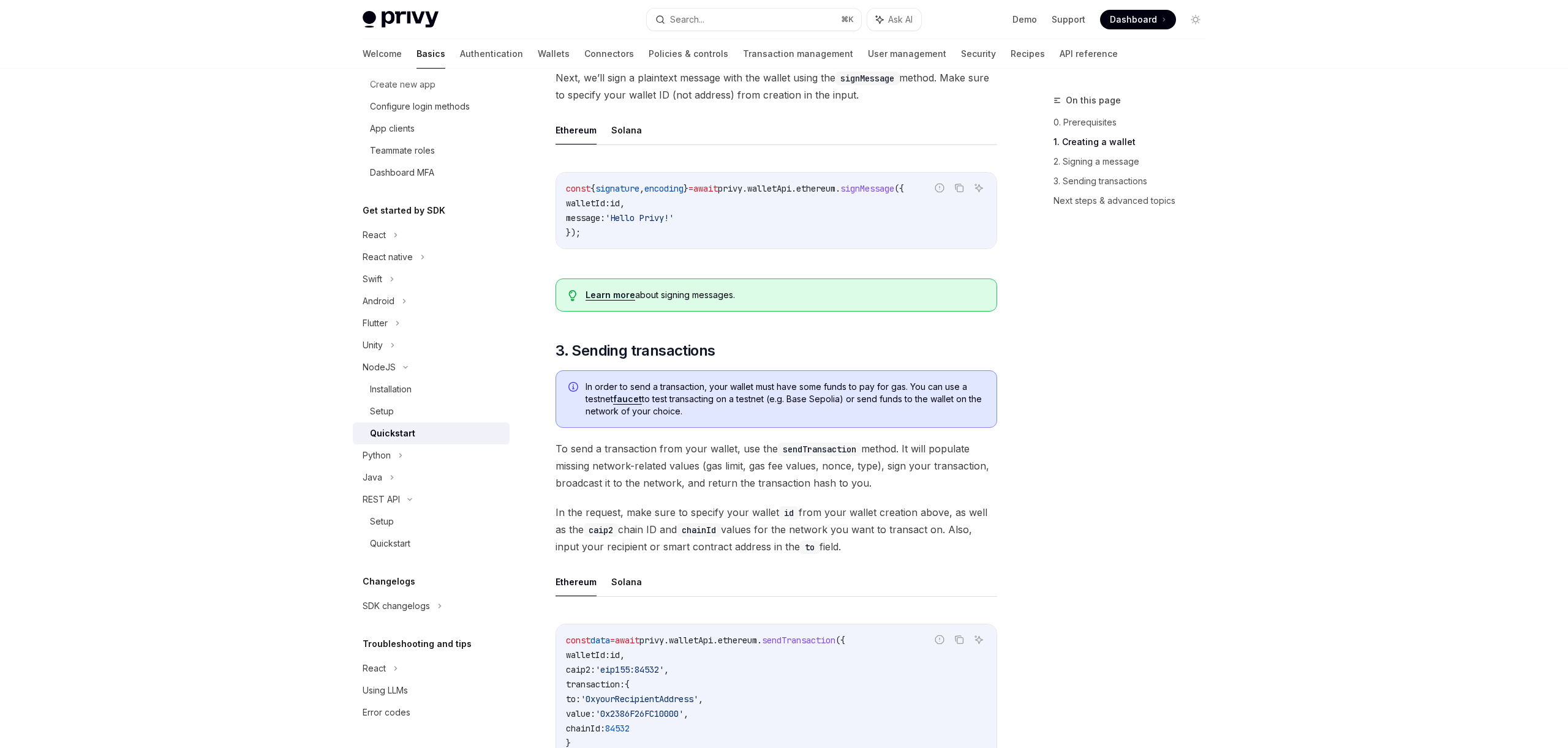
scroll to position [521, 0]
